Goal: Transaction & Acquisition: Purchase product/service

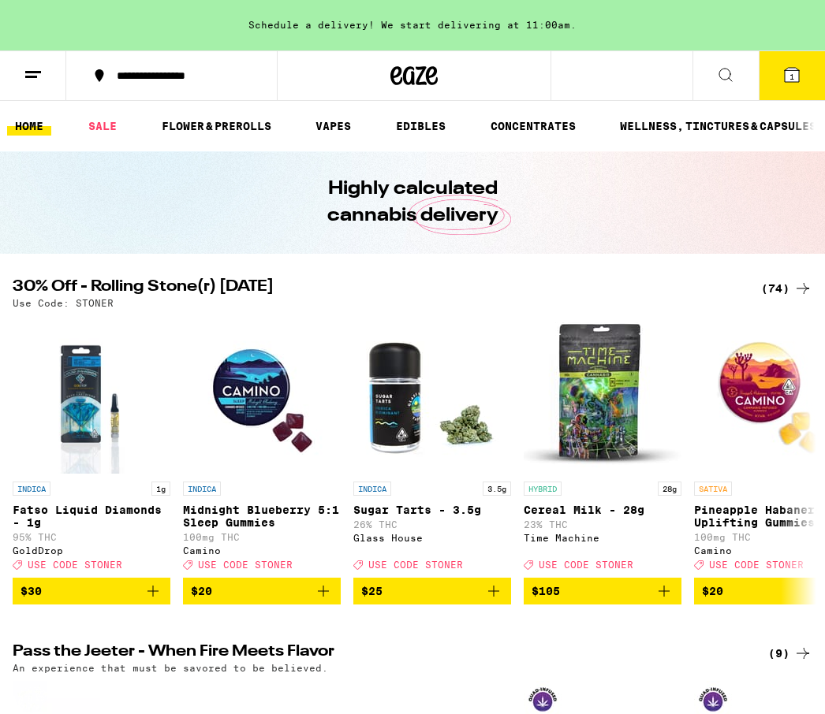
click at [768, 296] on div "(74)" at bounding box center [786, 288] width 51 height 19
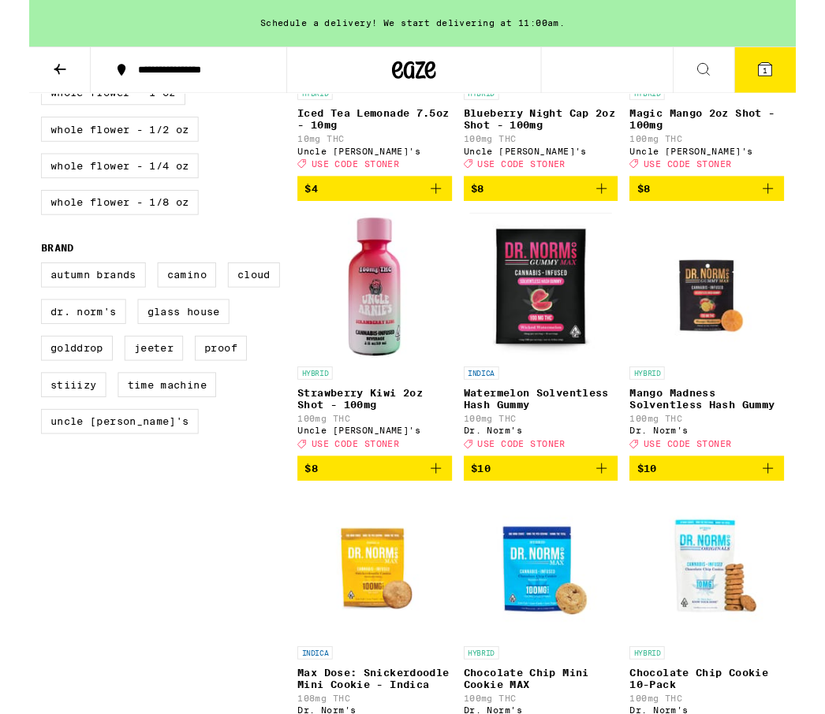
click at [187, 389] on label "Proof" at bounding box center [206, 375] width 56 height 27
click at [17, 286] on input "Proof" at bounding box center [16, 285] width 1 height 1
checkbox input "true"
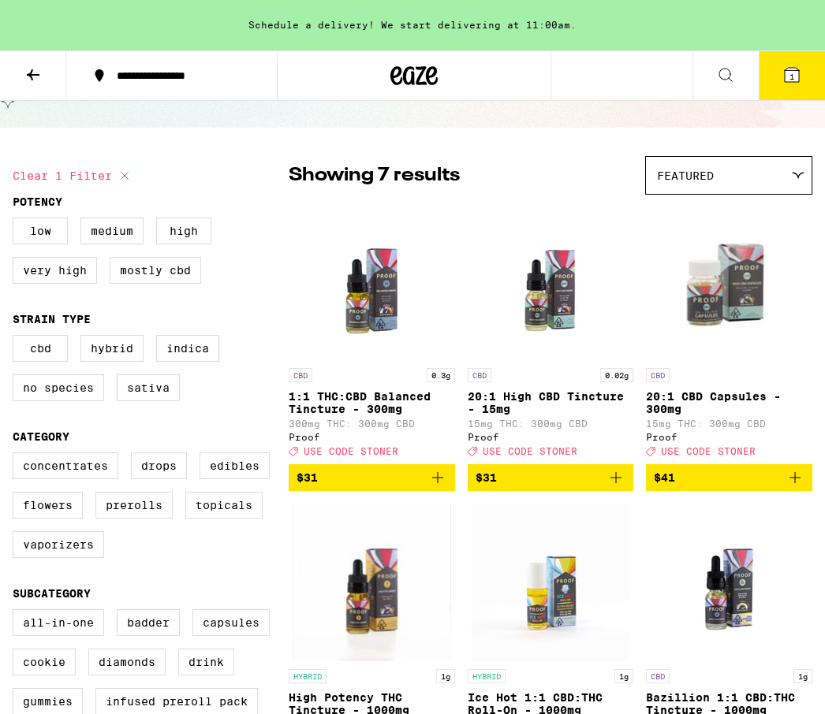
scroll to position [75, 0]
click at [293, 566] on img "Open page for High Potency THC Tincture - 1000mg from Proof" at bounding box center [372, 584] width 159 height 158
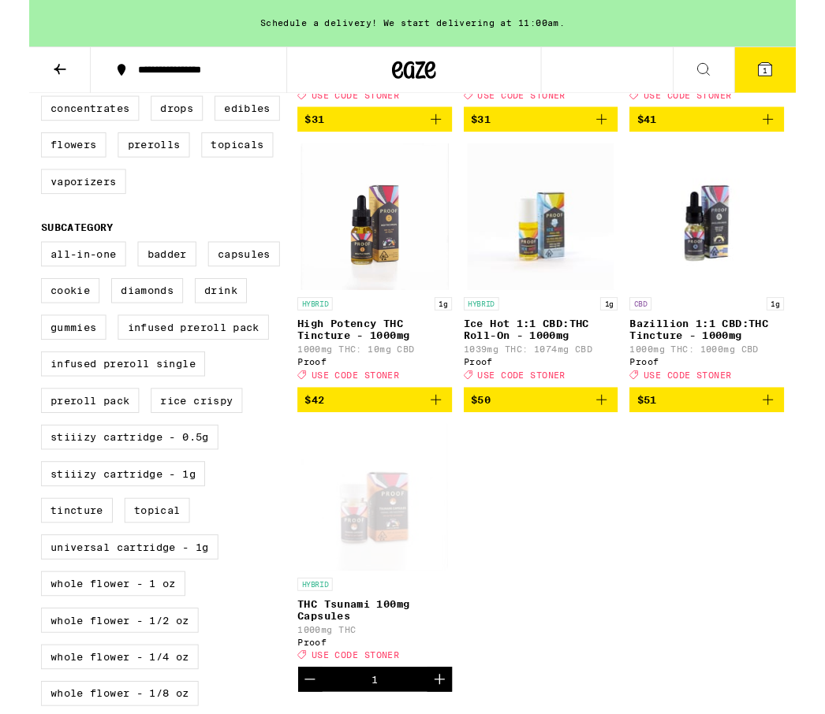
scroll to position [426, 0]
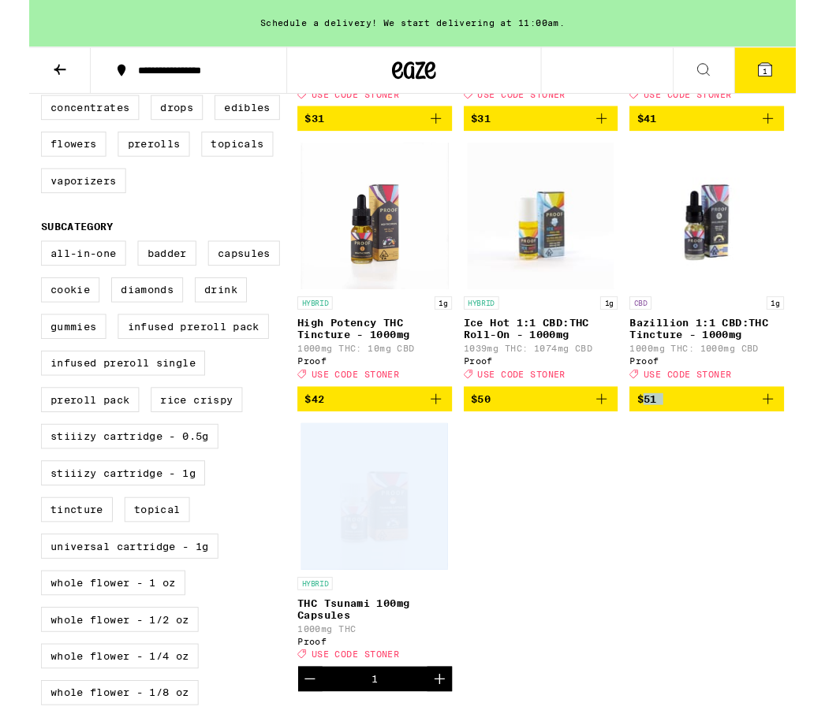
click at [270, 547] on div "All-In-One Badder Capsules Cookie Diamonds Drink Gummies Infused Preroll Pack I…" at bounding box center [151, 515] width 276 height 513
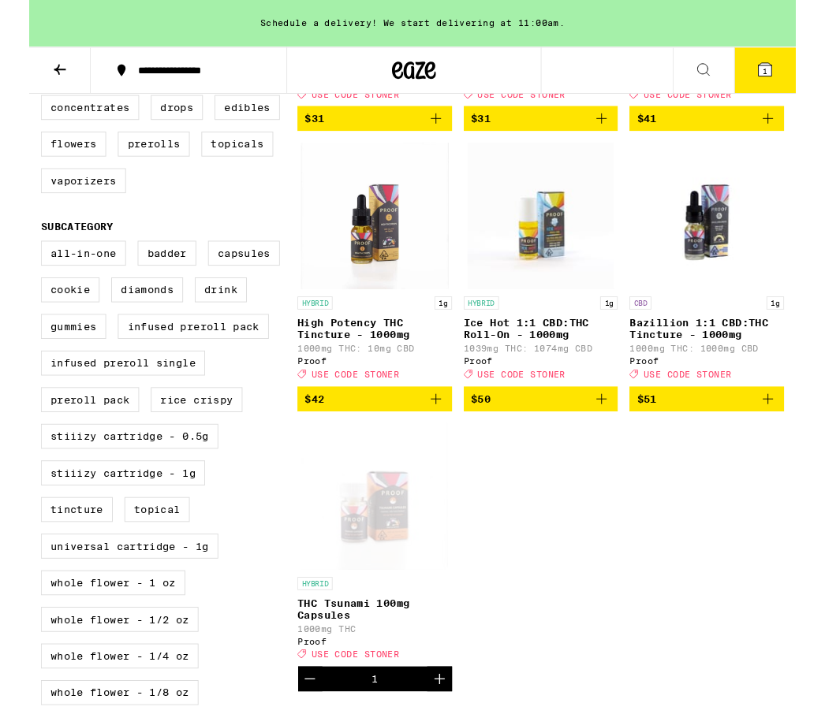
click at [270, 554] on div "All-In-One Badder Capsules Cookie Diamonds Drink Gummies Infused Preroll Pack I…" at bounding box center [151, 515] width 276 height 513
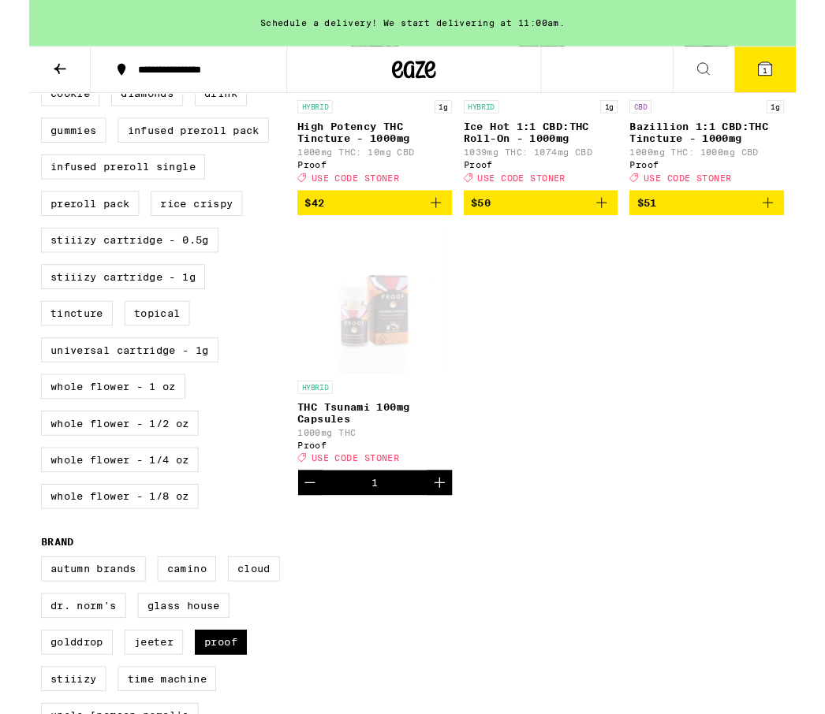
scroll to position [637, 0]
click at [128, 430] on label "Whole Flower - 1 oz" at bounding box center [90, 416] width 155 height 27
click at [17, 51] on input "Whole Flower - 1 oz" at bounding box center [16, 50] width 1 height 1
checkbox input "true"
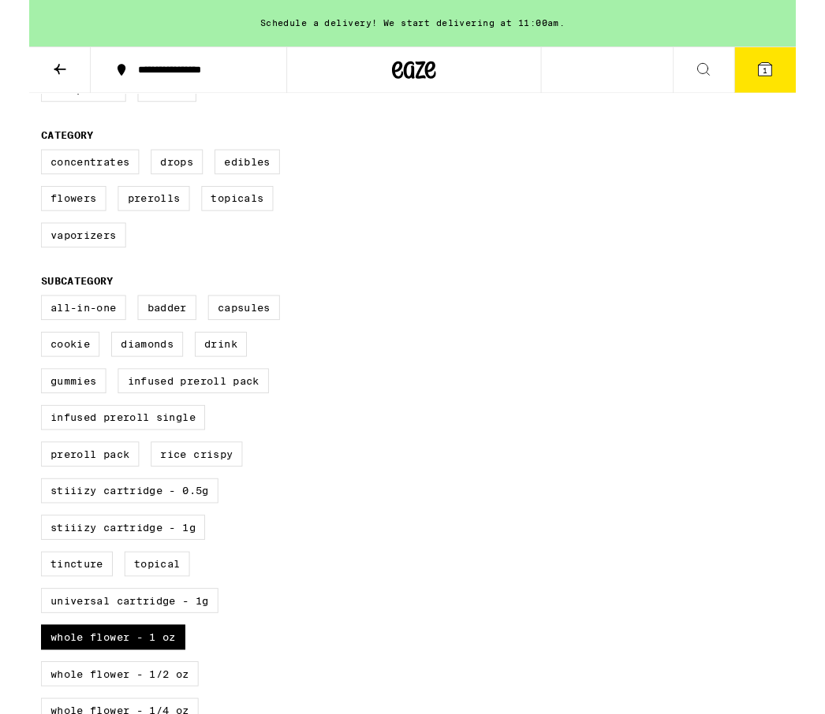
scroll to position [410, 0]
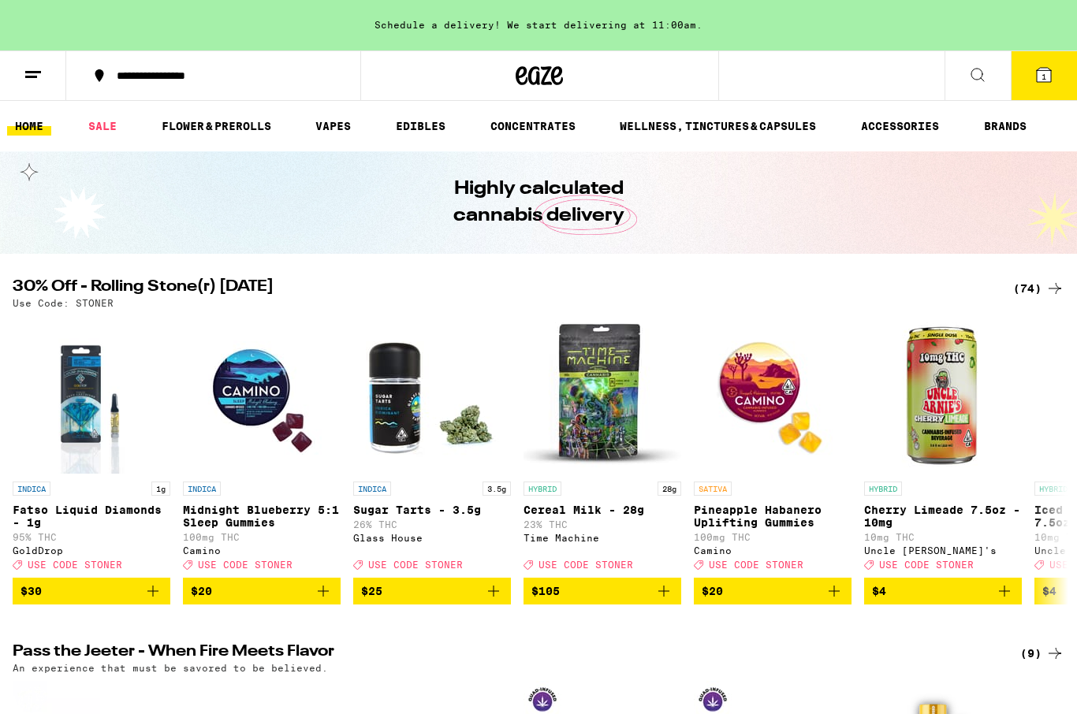
click at [824, 297] on div "(74)" at bounding box center [1038, 288] width 51 height 19
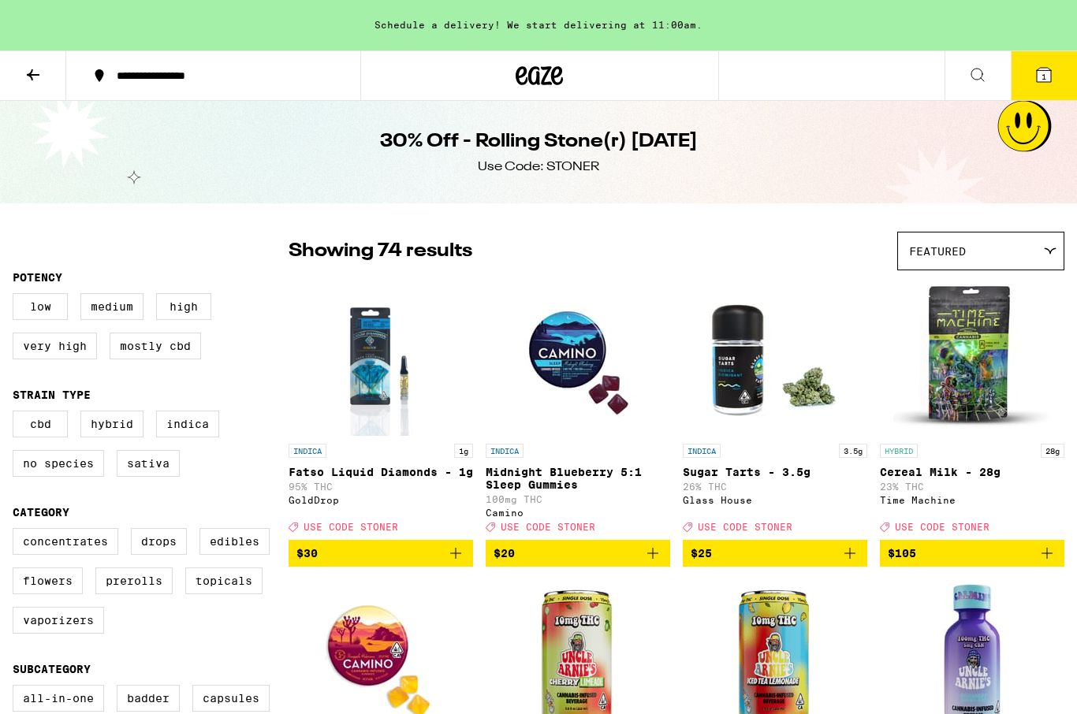
click at [186, 431] on label "Indica" at bounding box center [187, 424] width 63 height 27
click at [17, 414] on input "Indica" at bounding box center [16, 413] width 1 height 1
checkbox input "true"
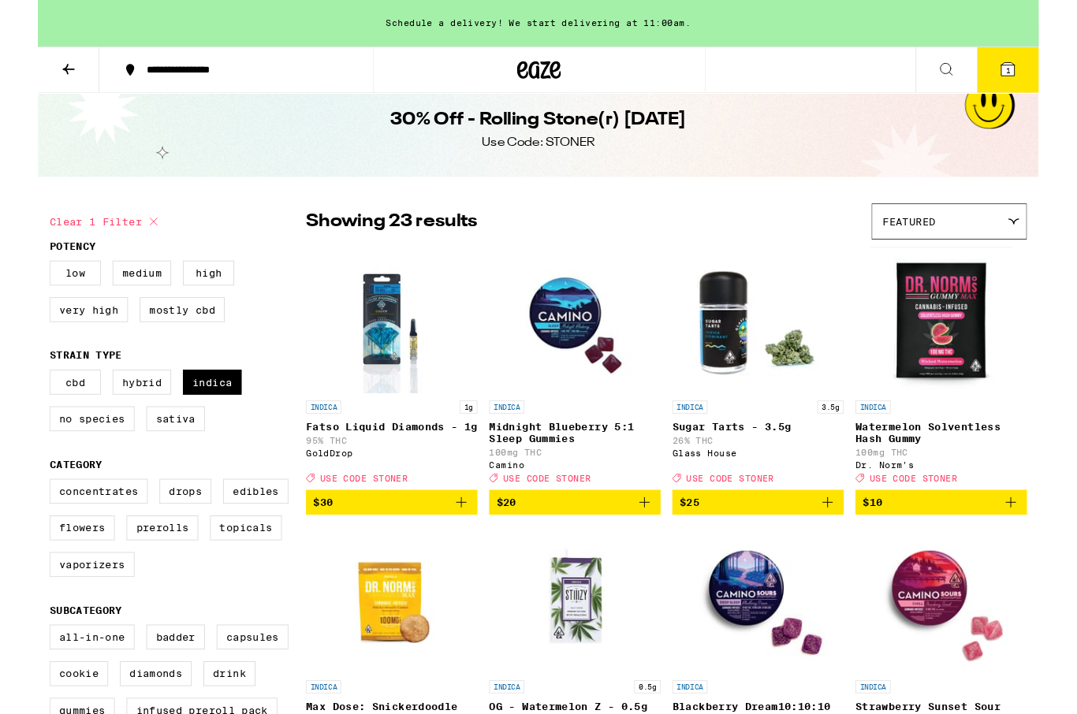
scroll to position [8, 0]
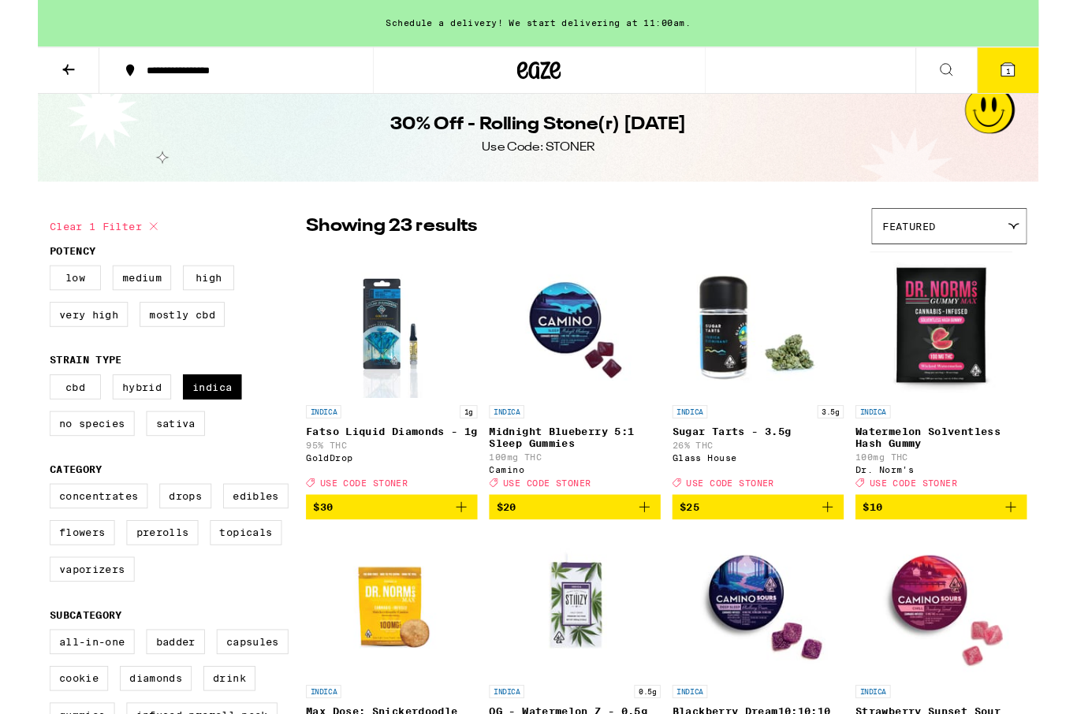
click at [68, 587] on label "Flowers" at bounding box center [48, 573] width 70 height 27
click at [17, 524] on input "Flowers" at bounding box center [16, 523] width 1 height 1
checkbox input "true"
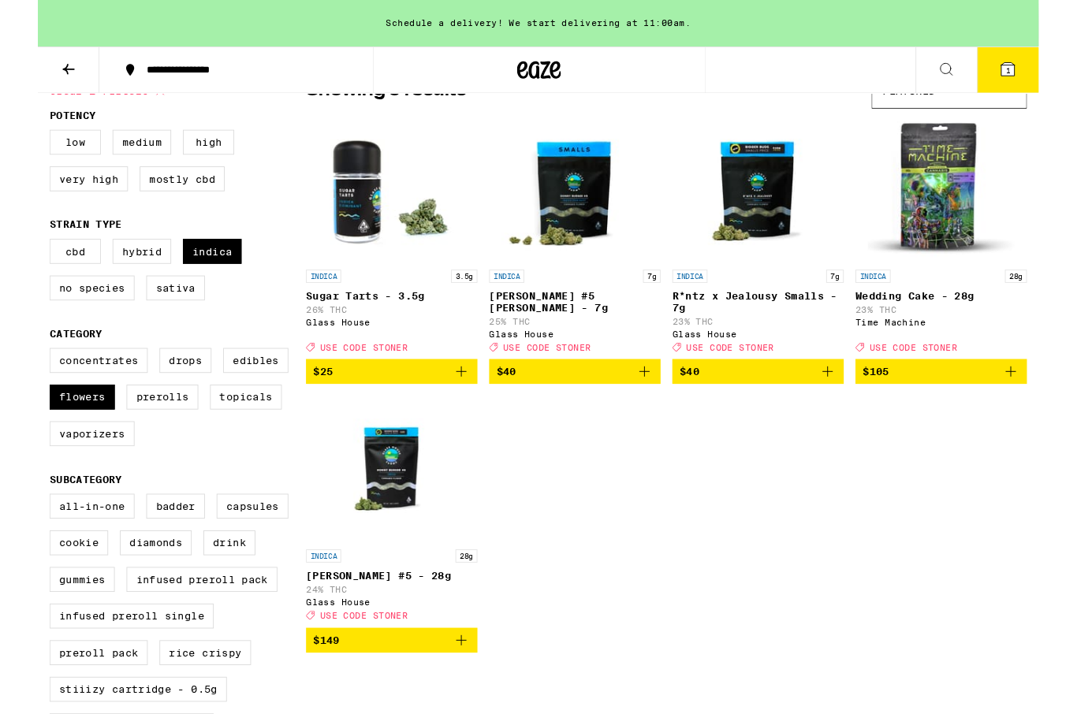
scroll to position [154, 0]
click at [181, 284] on label "Indica" at bounding box center [187, 270] width 63 height 27
click at [17, 260] on input "Indica" at bounding box center [16, 259] width 1 height 1
checkbox input "false"
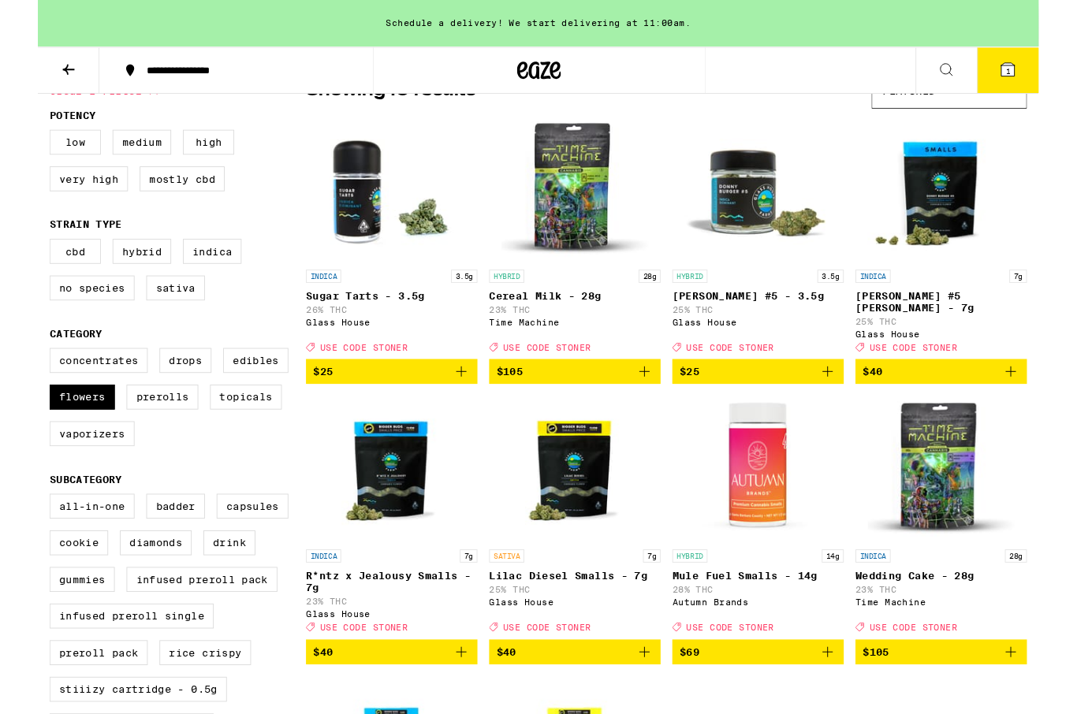
click at [326, 466] on img "Open page for R*ntz x Jealousy Smalls - 7g from Glass House" at bounding box center [381, 505] width 158 height 158
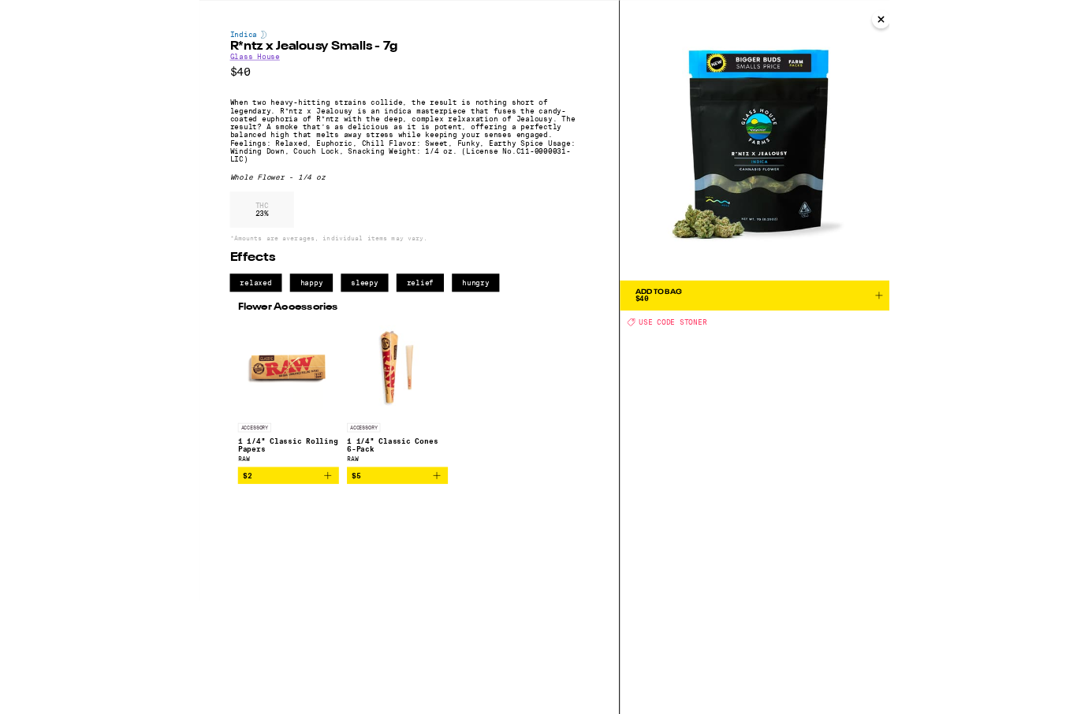
scroll to position [154, 0]
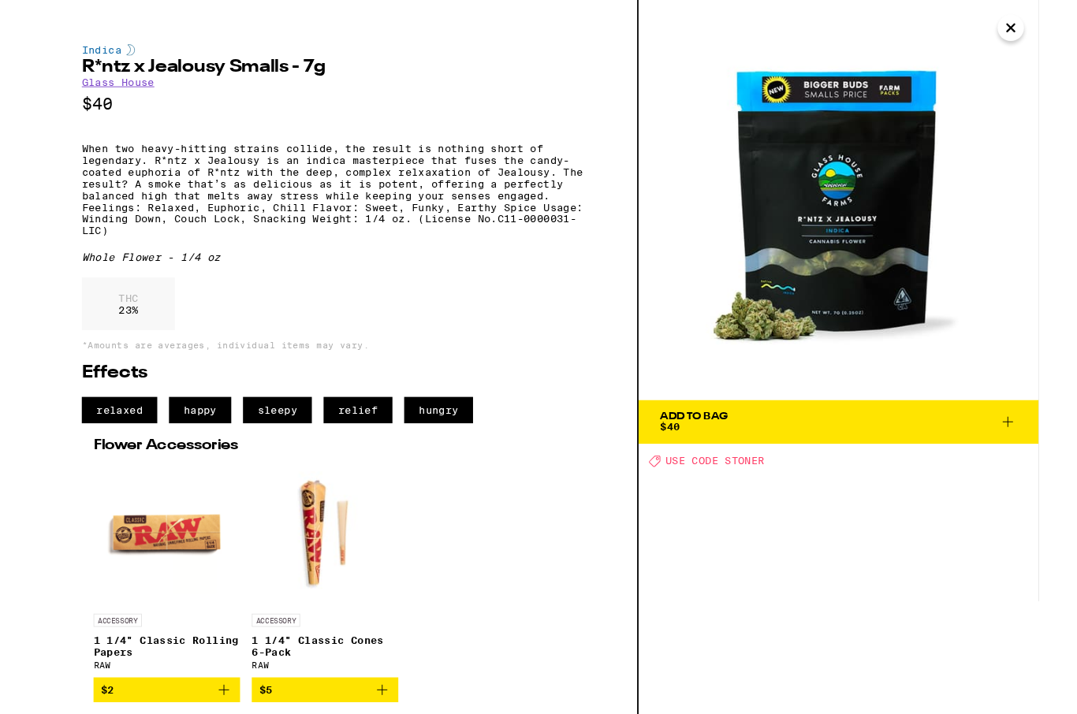
click at [824, 54] on img at bounding box center [862, 215] width 431 height 431
click at [824, 52] on img at bounding box center [862, 215] width 431 height 431
click at [824, 46] on img at bounding box center [862, 215] width 431 height 431
click at [824, 45] on img at bounding box center [862, 215] width 431 height 431
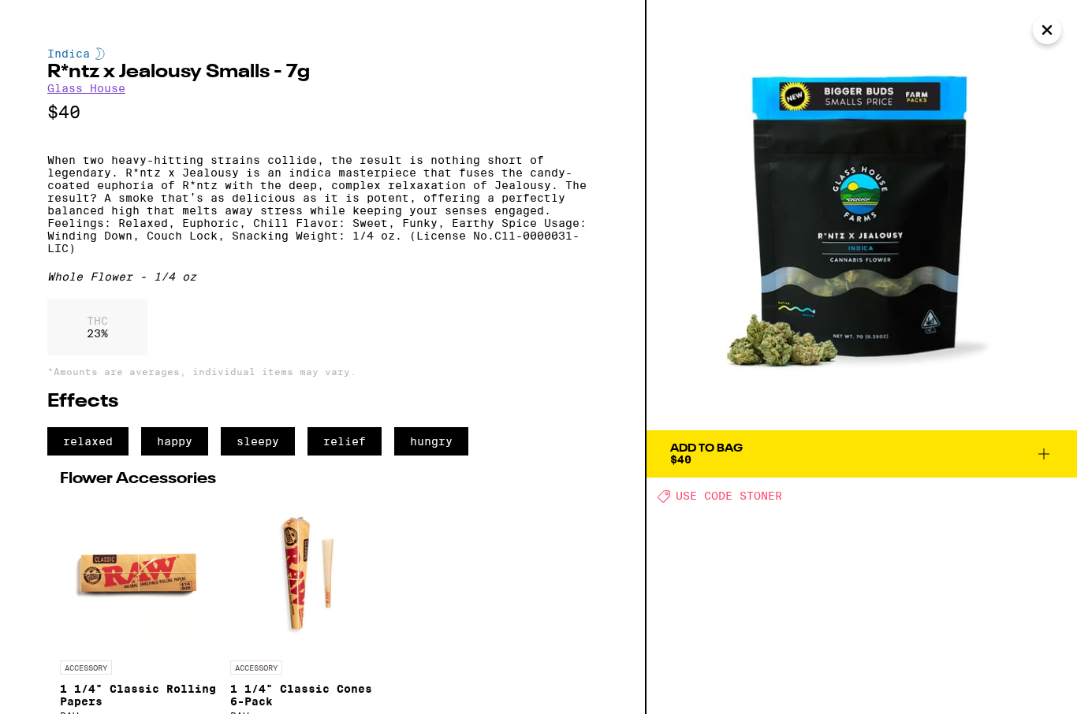
click at [824, 24] on icon "Close" at bounding box center [1047, 30] width 19 height 24
